Goal: Navigation & Orientation: Find specific page/section

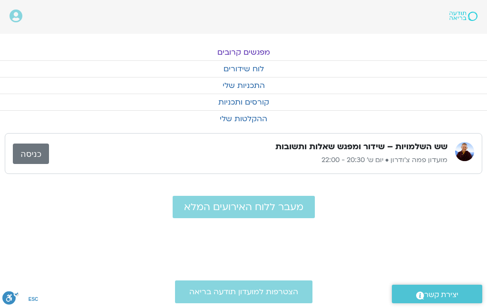
click at [264, 56] on link "מפגשים קרובים" at bounding box center [243, 52] width 487 height 16
click at [240, 57] on link "מפגשים קרובים" at bounding box center [243, 52] width 487 height 16
click at [248, 71] on link "לוח שידורים" at bounding box center [243, 69] width 487 height 16
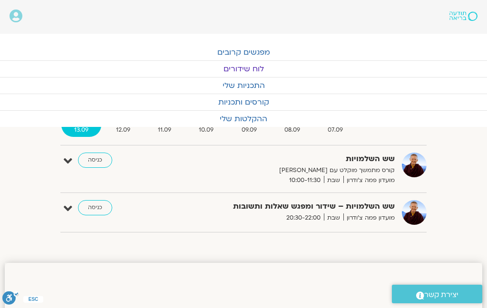
click at [98, 160] on link "כניסה" at bounding box center [95, 160] width 34 height 15
click at [105, 163] on link "כניסה" at bounding box center [95, 160] width 34 height 15
